Goal: Find specific page/section: Locate a particular part of the current website

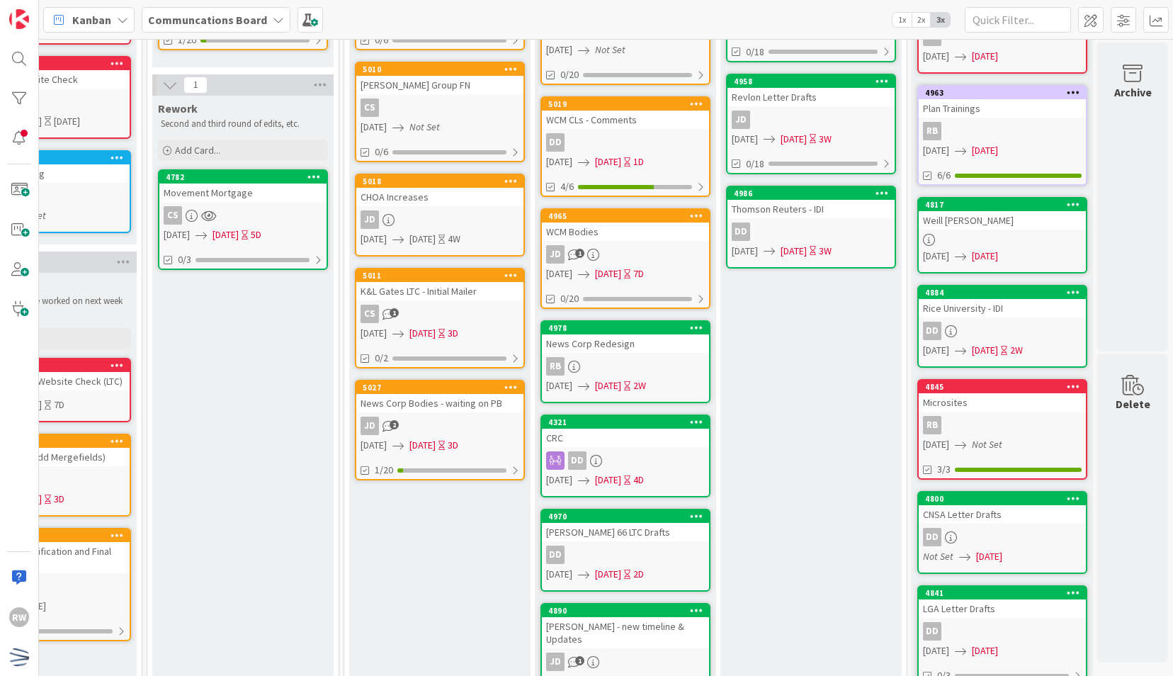
scroll to position [364, 468]
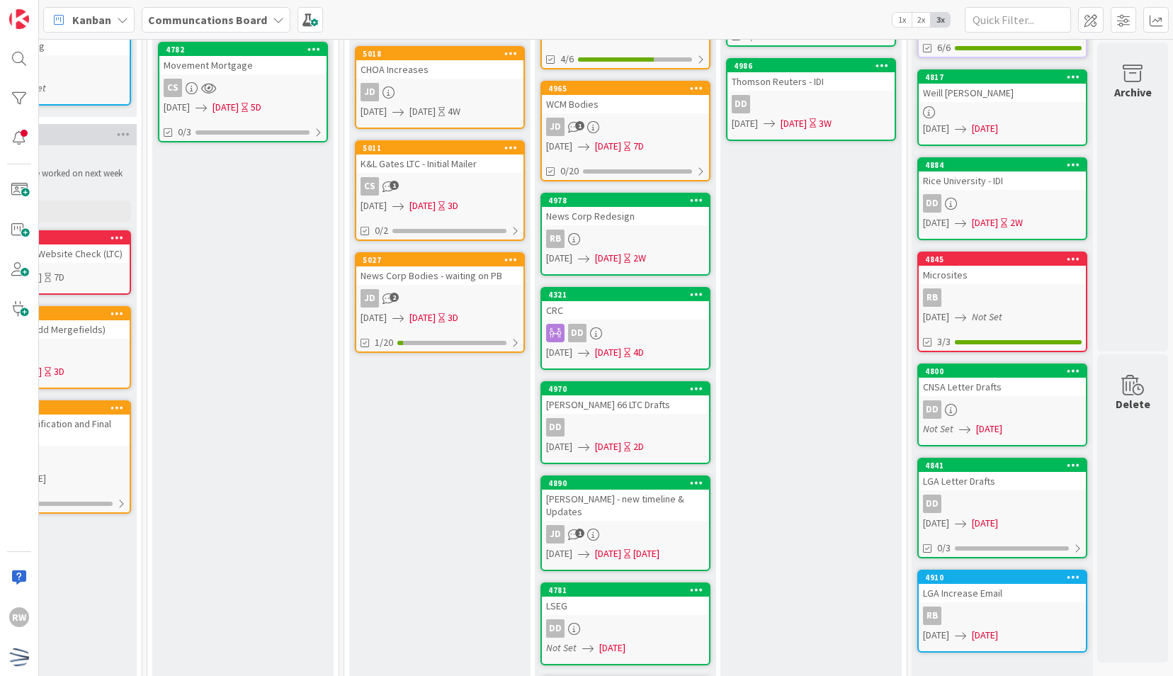
click at [586, 505] on div "[PERSON_NAME] - new timeline & Updates" at bounding box center [625, 504] width 167 height 31
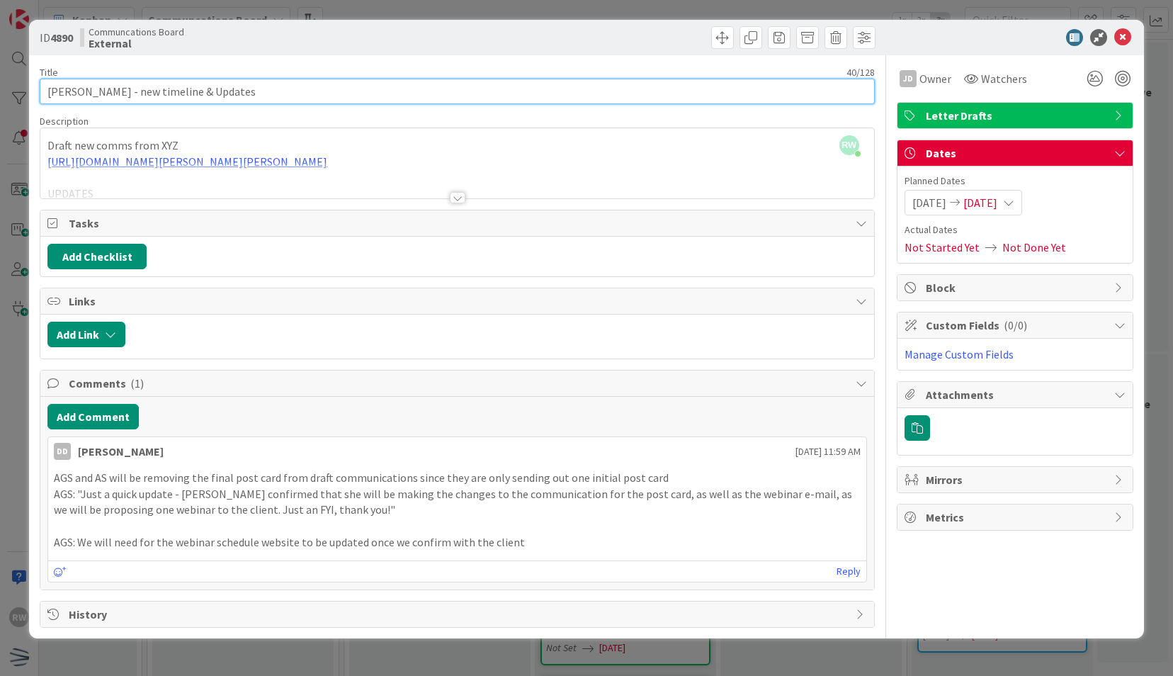
drag, startPoint x: 337, startPoint y: 91, endPoint x: 120, endPoint y: 92, distance: 216.7
click at [120, 92] on input "[PERSON_NAME] - new timeline & Updates" at bounding box center [457, 91] width 834 height 25
type input "[PERSON_NAME]"
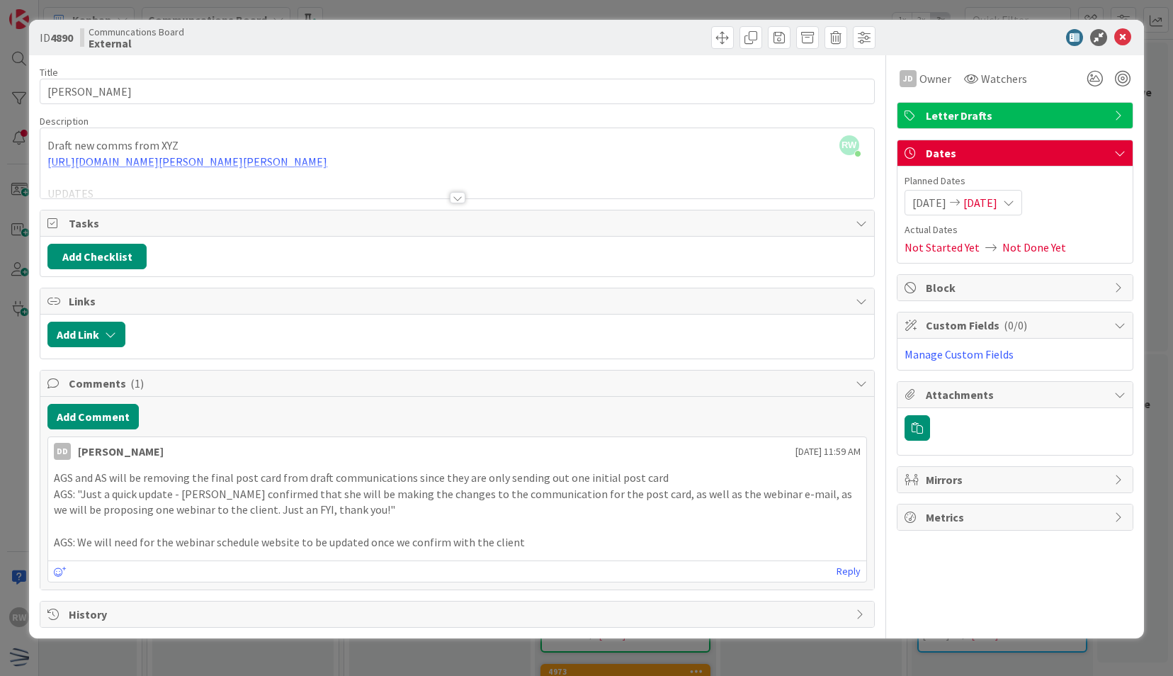
click at [461, 193] on div at bounding box center [458, 197] width 16 height 11
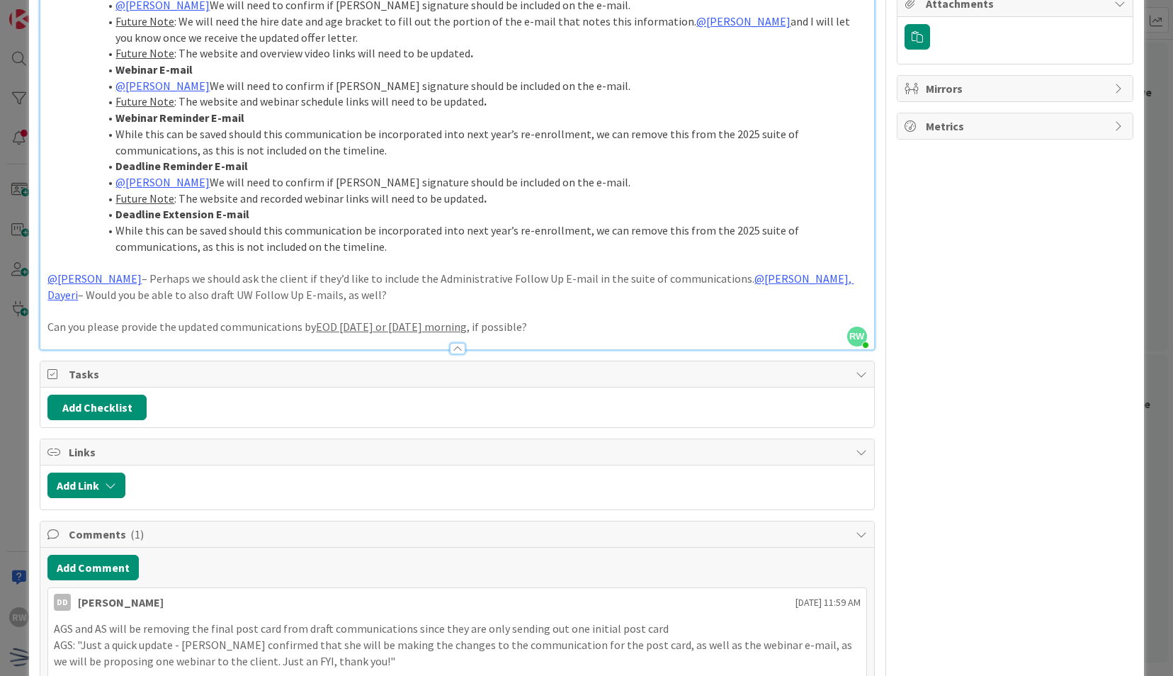
scroll to position [392, 0]
click at [1026, 302] on div "JD Owner Watchers Letter Drafts Dates Planned Dates [DATE] [DATE] Actual Dates …" at bounding box center [1015, 220] width 237 height 1114
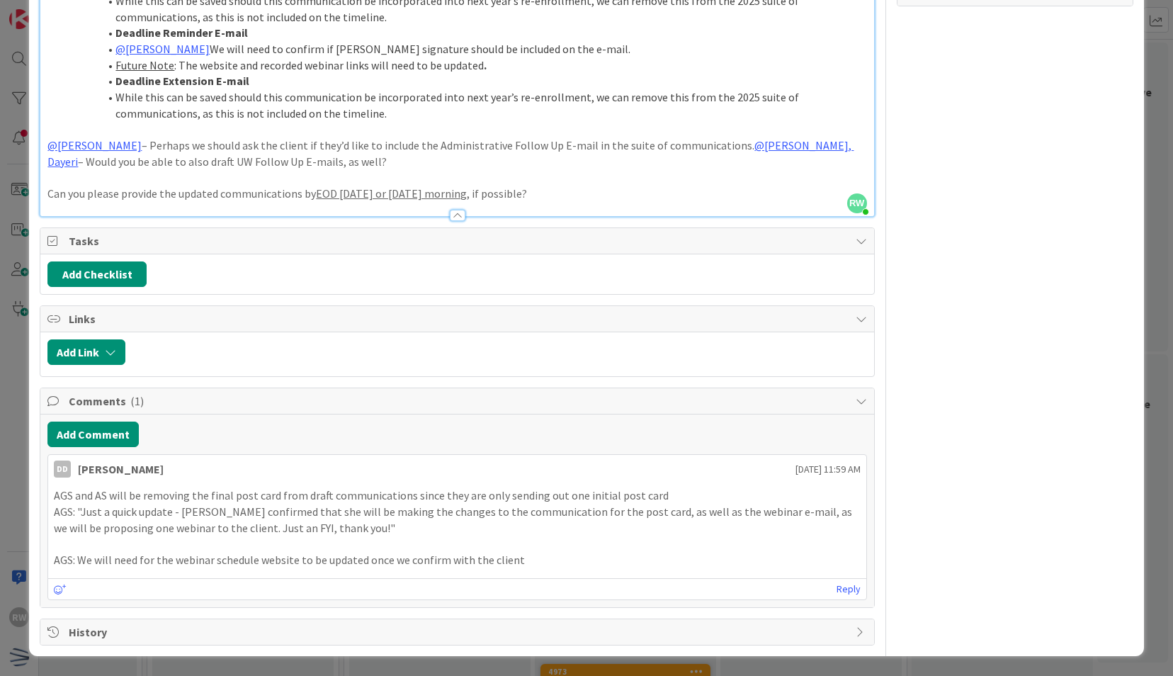
scroll to position [0, 0]
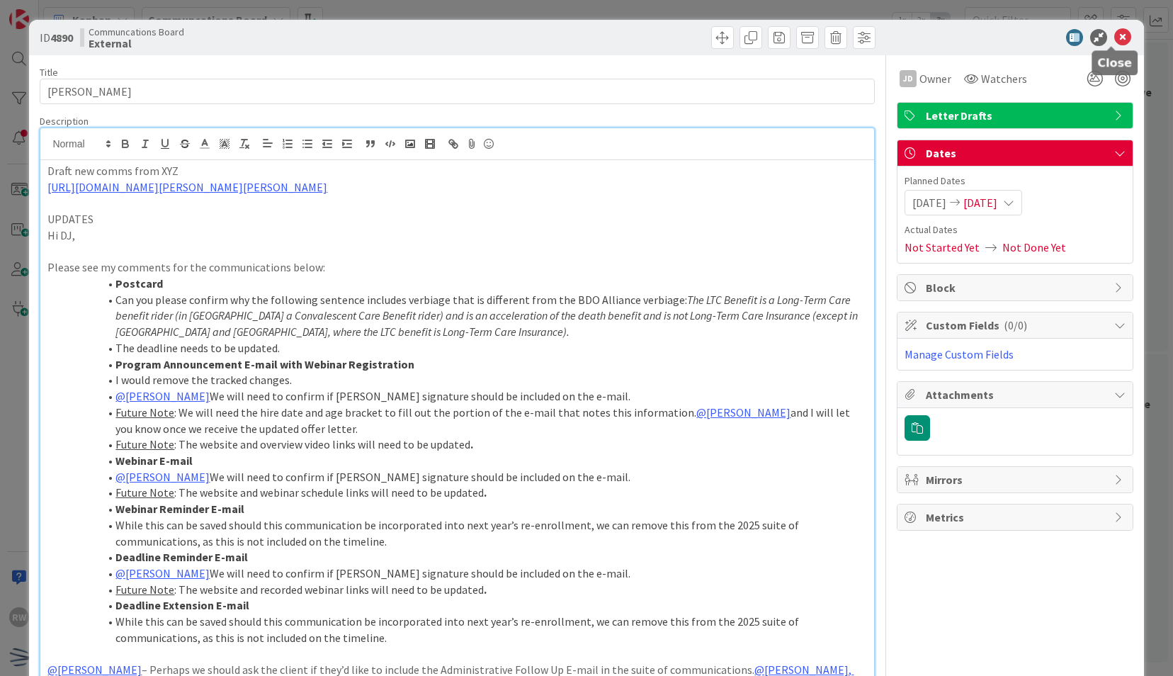
click at [1116, 37] on icon at bounding box center [1122, 37] width 17 height 17
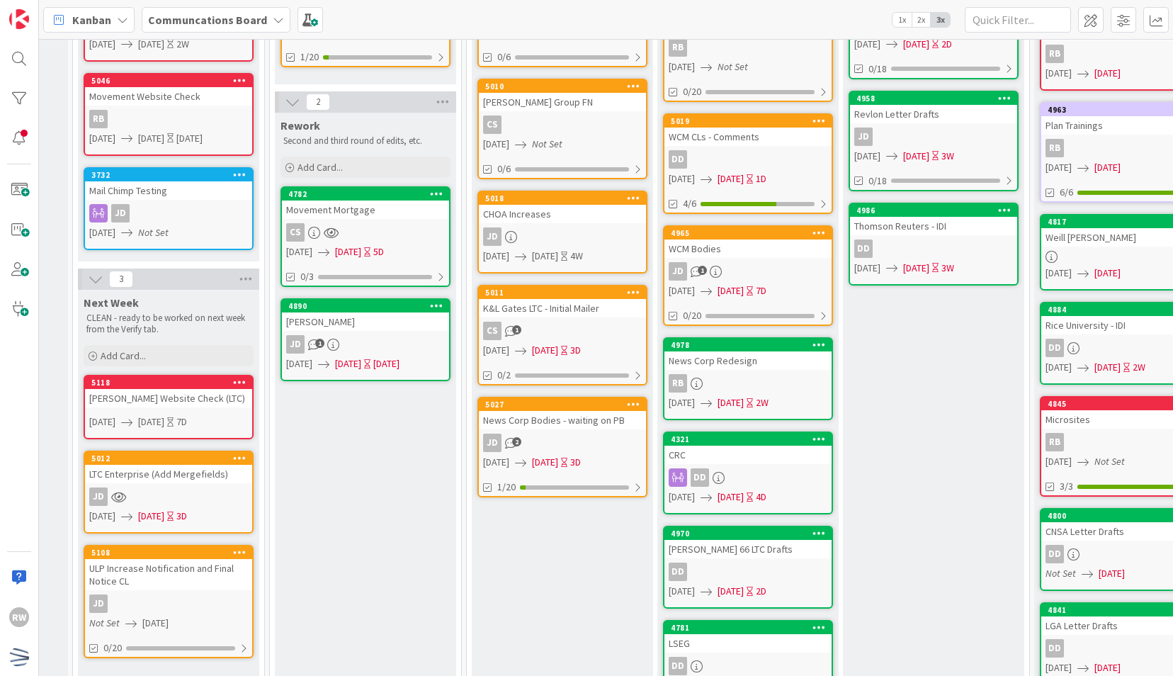
scroll to position [234, 343]
